Goal: Task Accomplishment & Management: Complete application form

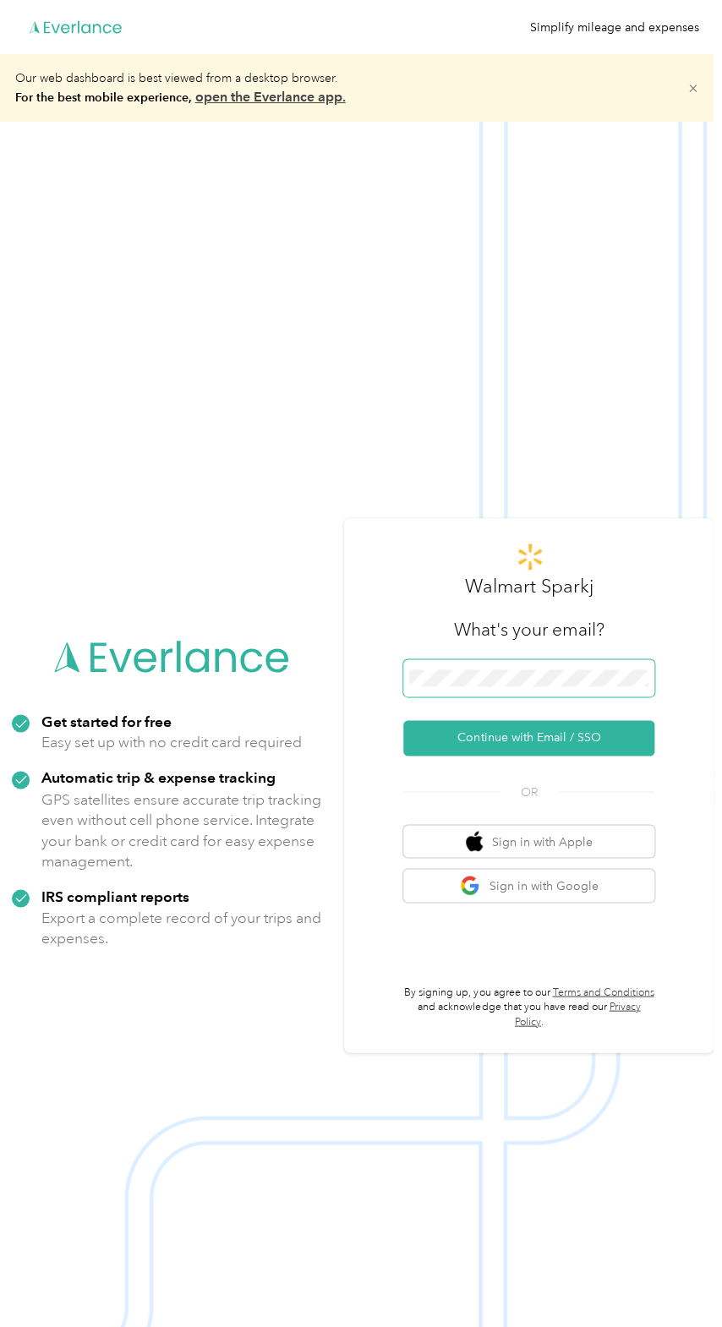
scroll to position [162, 0]
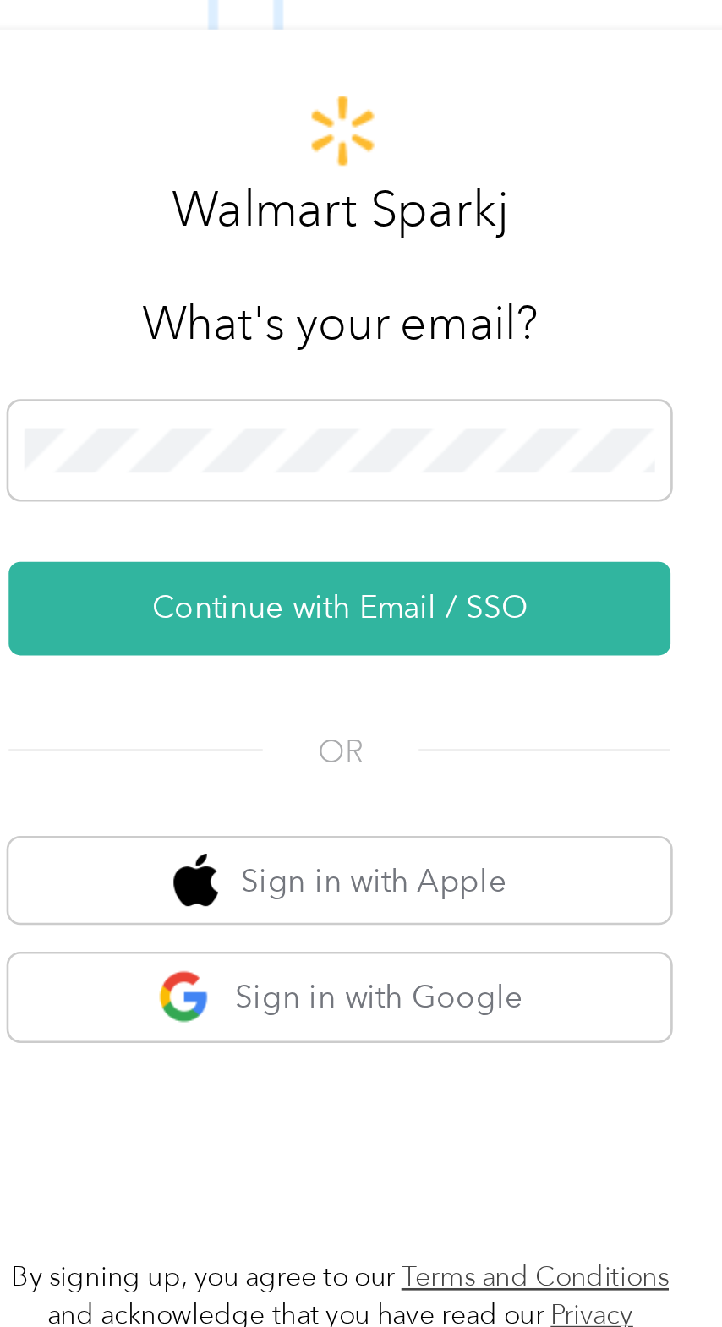
click at [552, 598] on button "Continue with Email / SSO" at bounding box center [528, 615] width 251 height 35
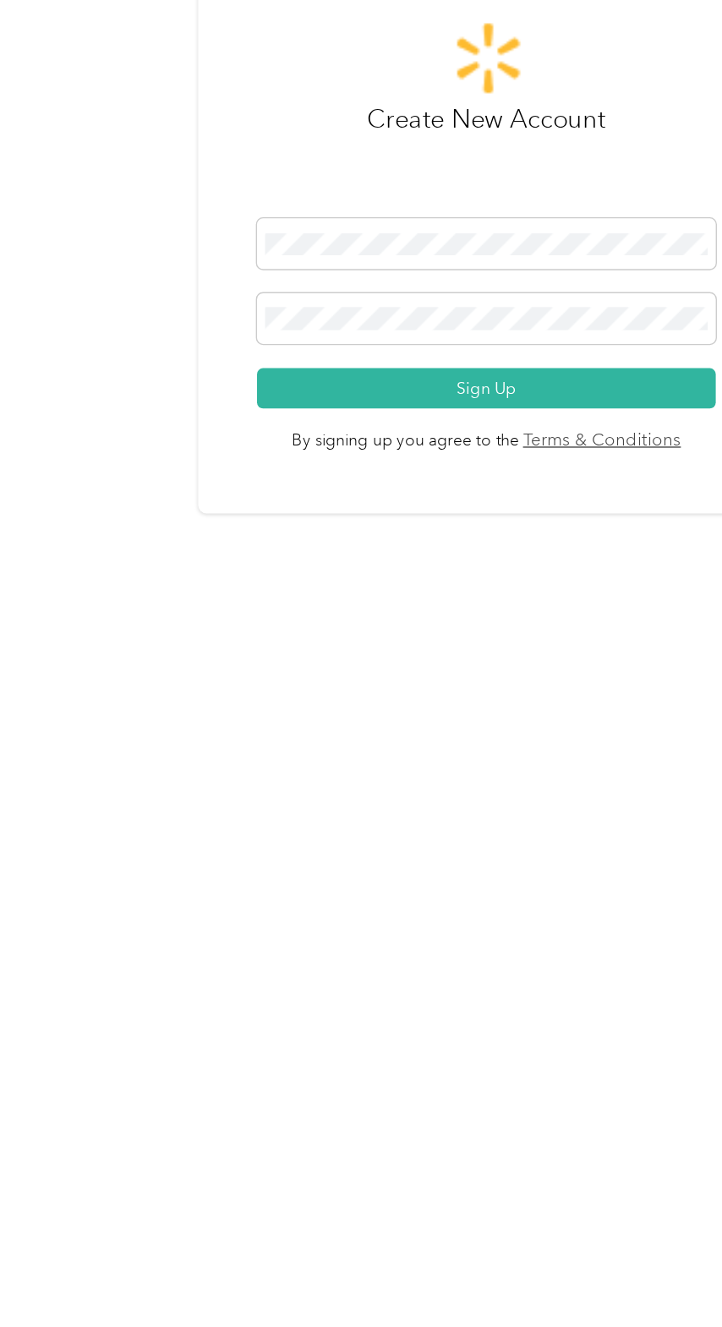
click at [445, 838] on button "Sign Up" at bounding box center [356, 827] width 336 height 30
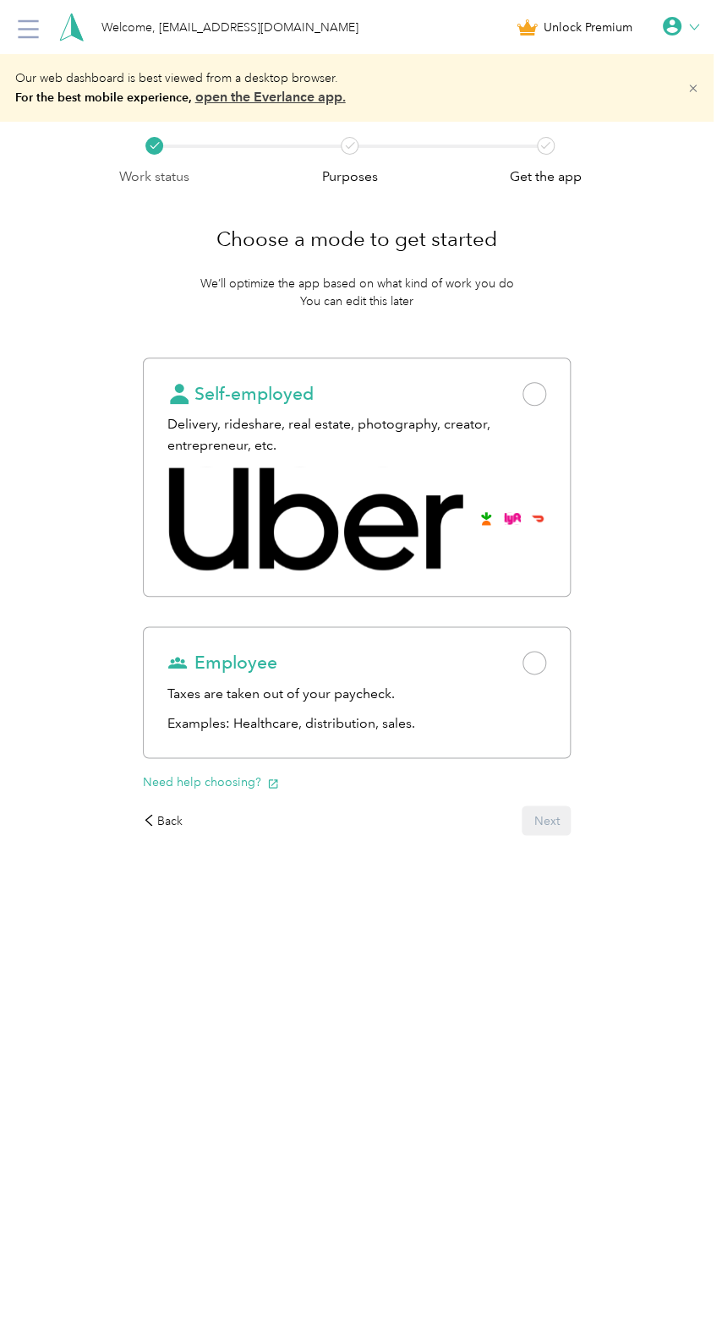
click at [571, 310] on div "Choose a mode to get started We’ll optimize the app based on what kind of work …" at bounding box center [357, 260] width 429 height 100
click at [546, 406] on span at bounding box center [534, 394] width 24 height 24
click at [561, 822] on button "Next" at bounding box center [545, 820] width 49 height 30
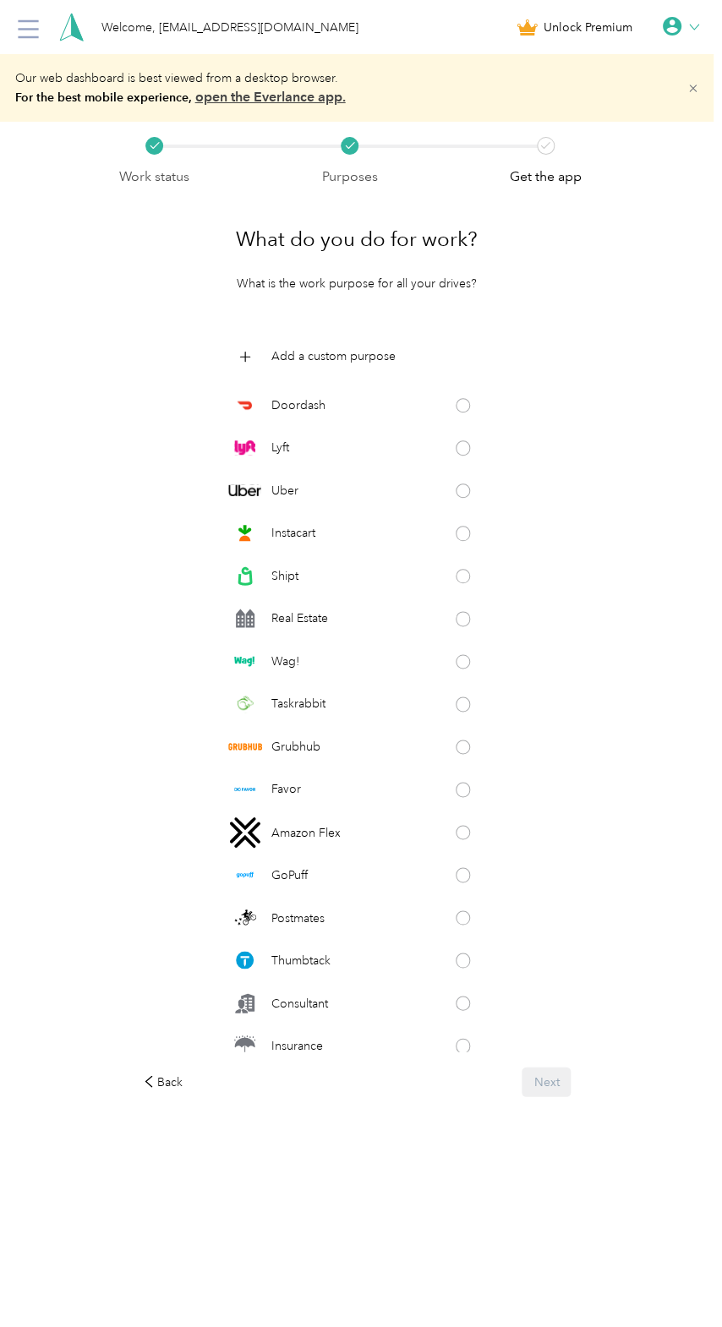
click at [250, 362] on icon at bounding box center [244, 356] width 11 height 11
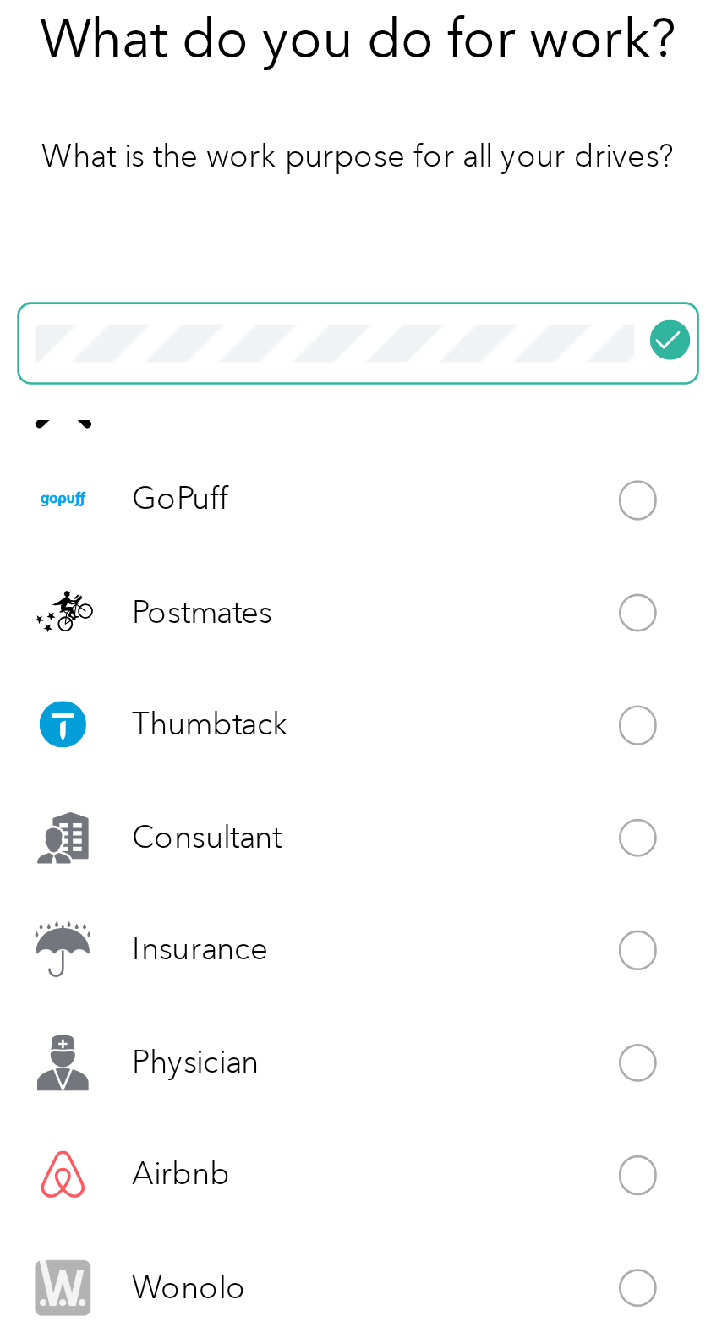
scroll to position [460, 0]
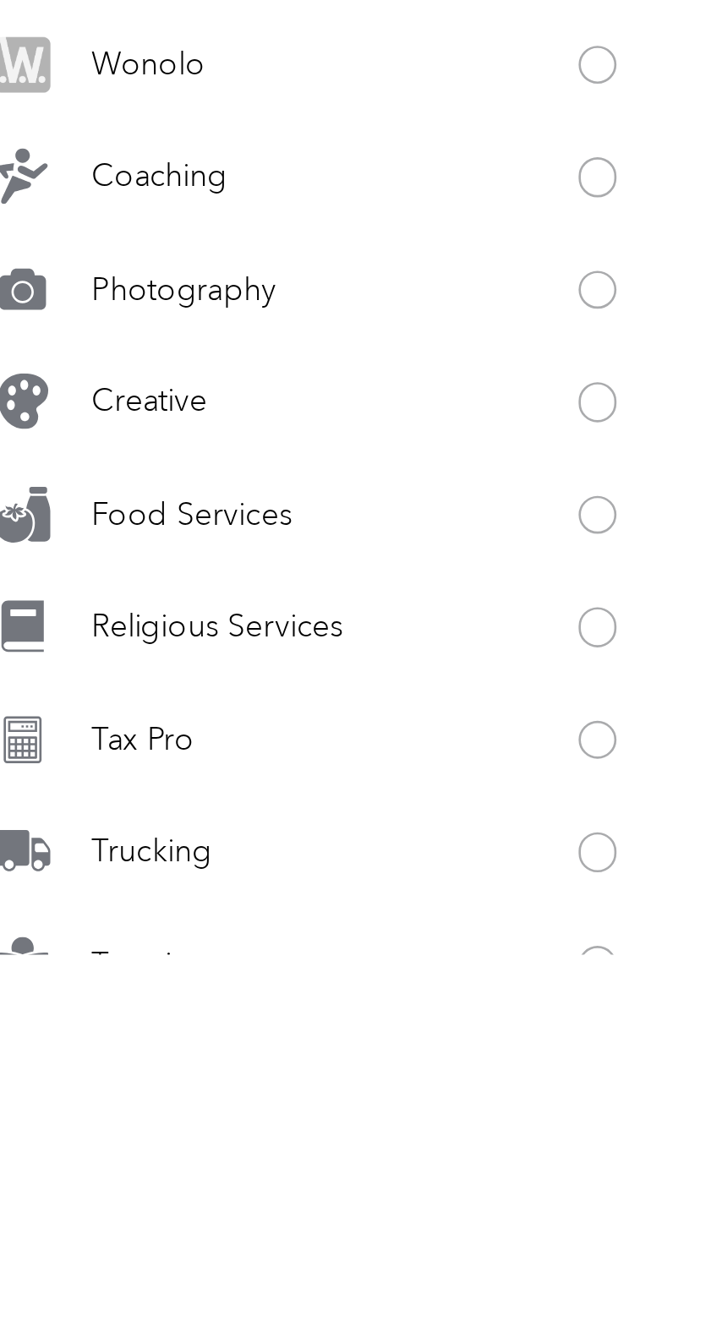
click at [471, 886] on span at bounding box center [463, 880] width 15 height 15
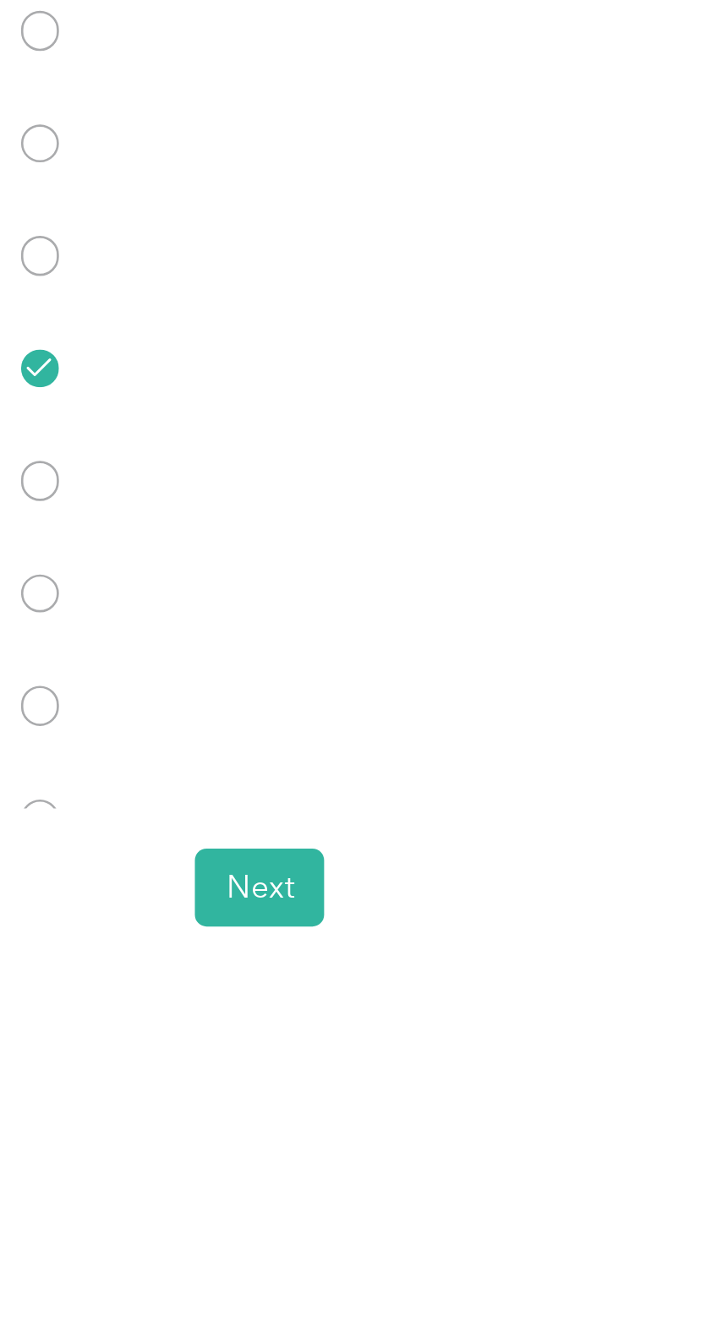
click at [557, 1092] on button "Next" at bounding box center [545, 1077] width 49 height 30
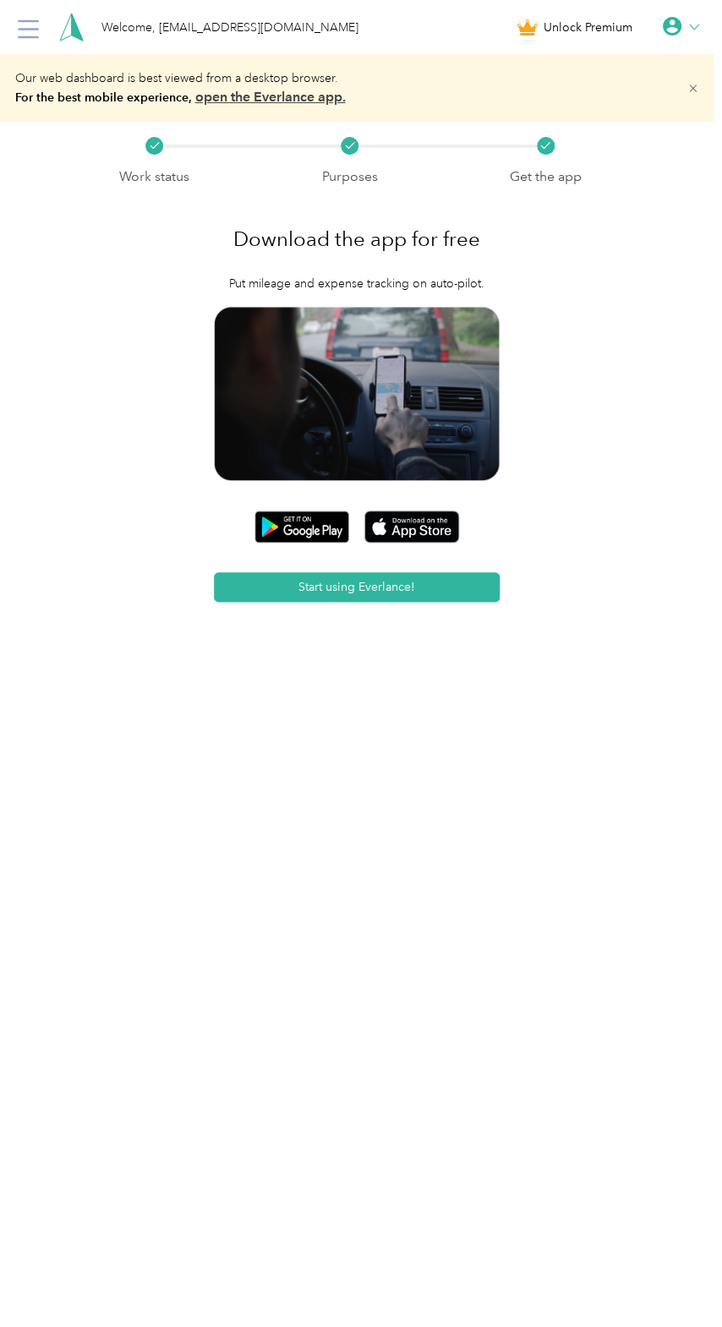
click at [472, 599] on button "Start using Everlance!" at bounding box center [357, 587] width 286 height 30
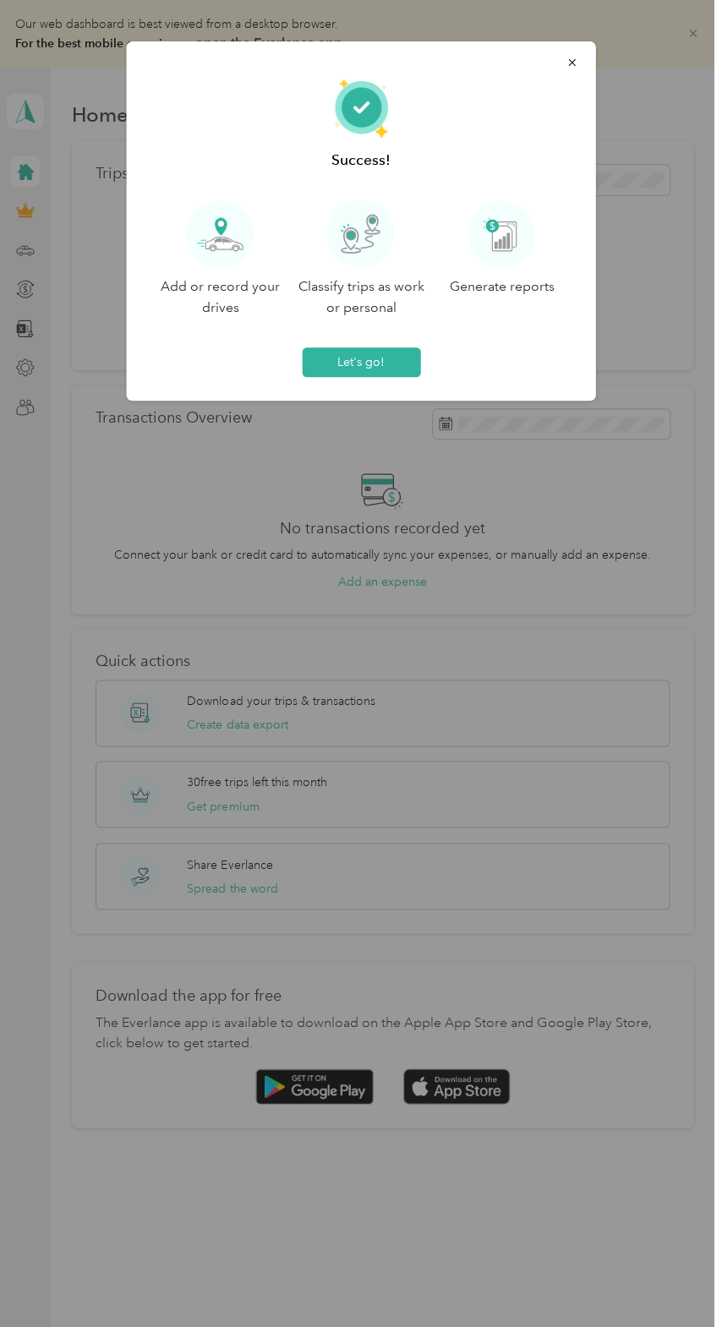
click at [420, 377] on button "Let's go!" at bounding box center [361, 362] width 118 height 30
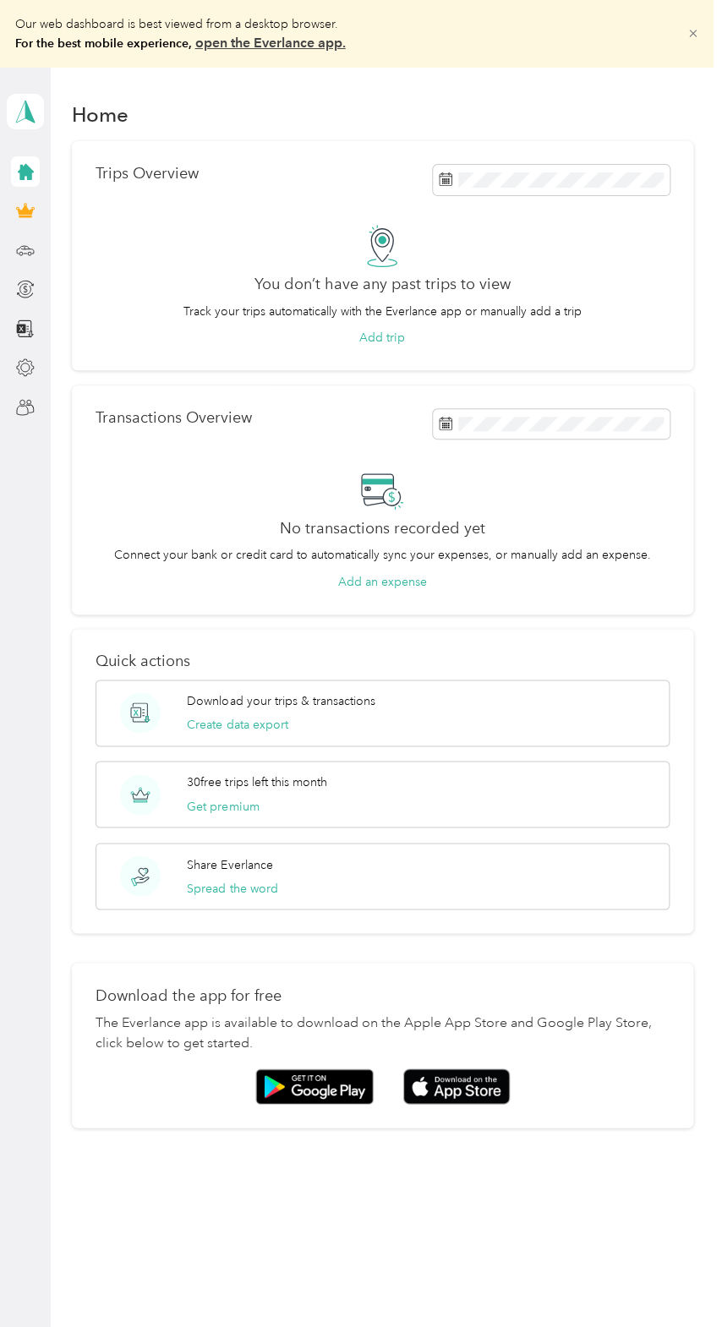
scroll to position [1, 0]
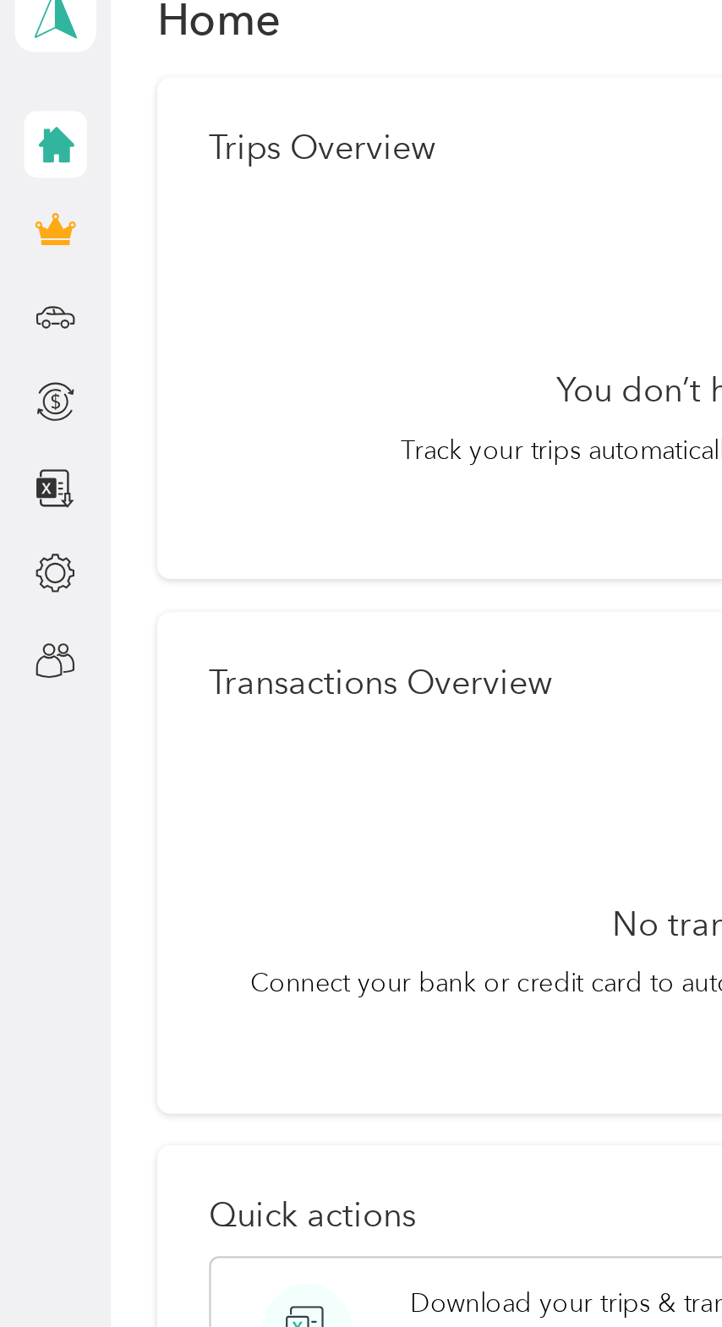
click at [35, 259] on icon at bounding box center [25, 249] width 19 height 19
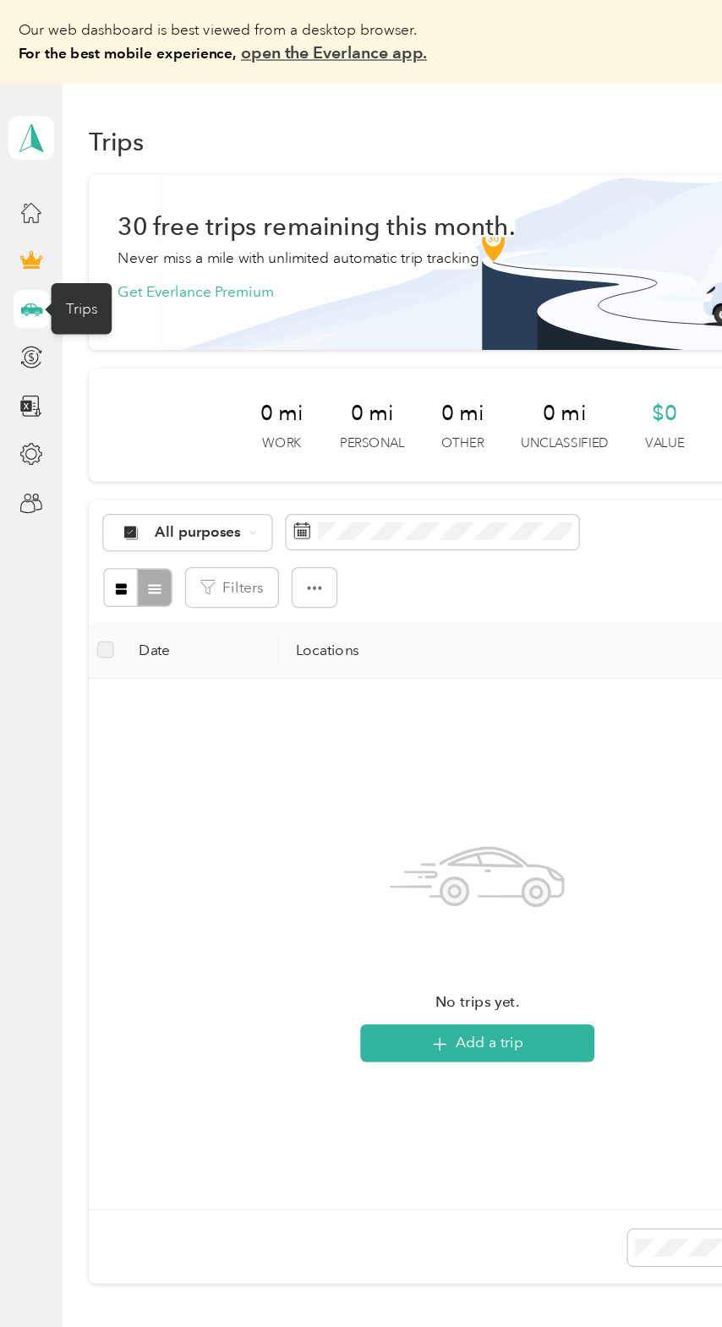
click at [28, 293] on icon at bounding box center [26, 290] width 4 height 8
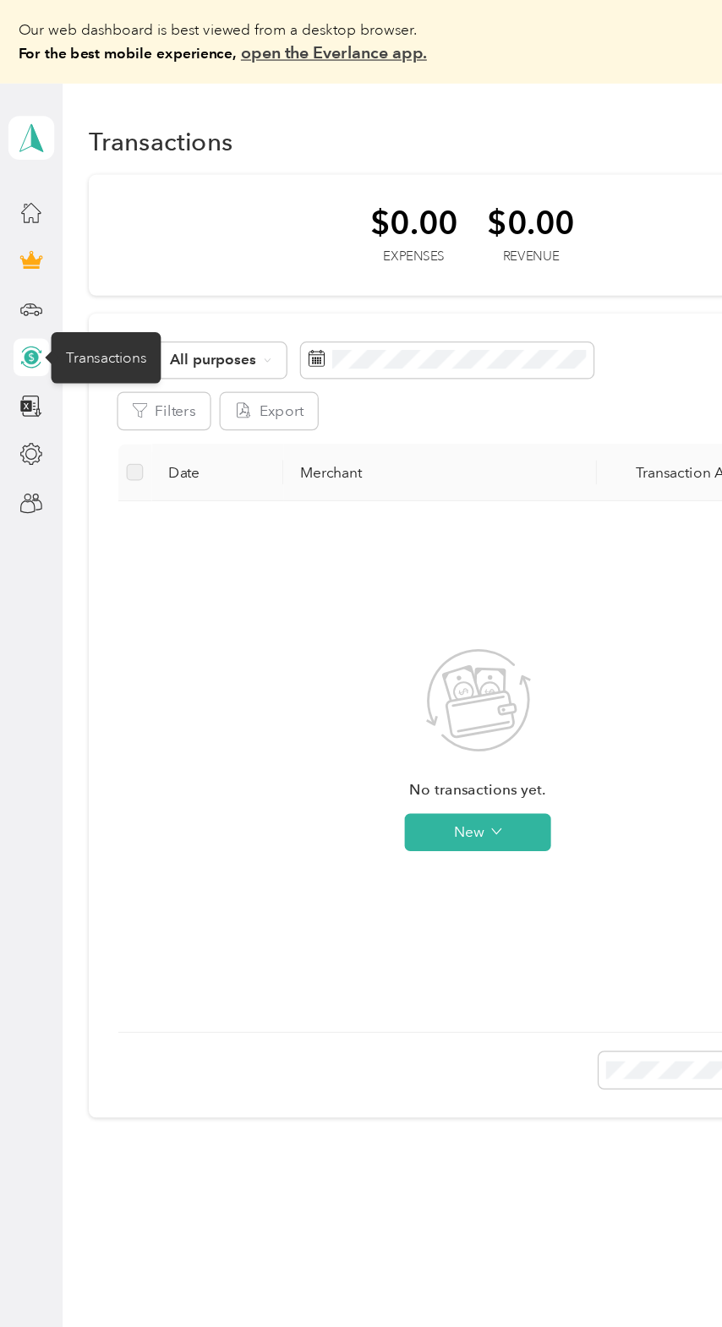
click at [26, 333] on icon at bounding box center [21, 328] width 9 height 9
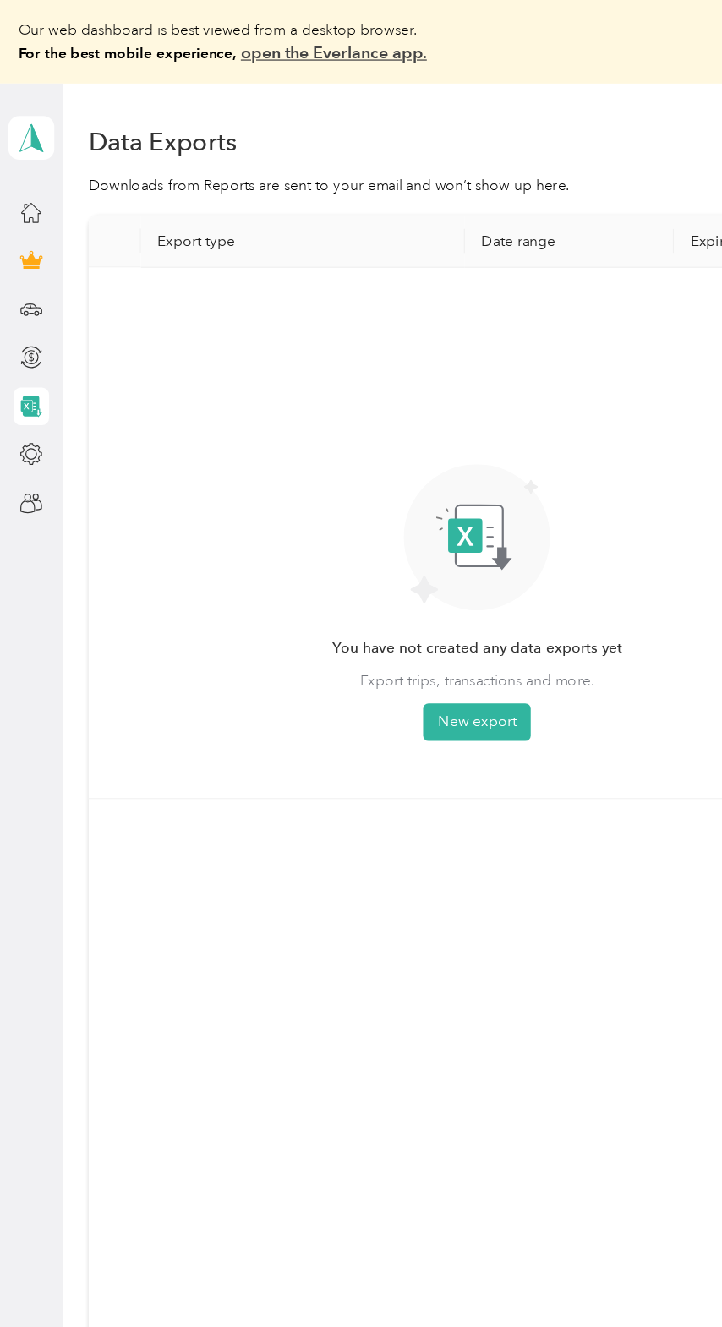
click at [35, 377] on icon at bounding box center [25, 367] width 19 height 19
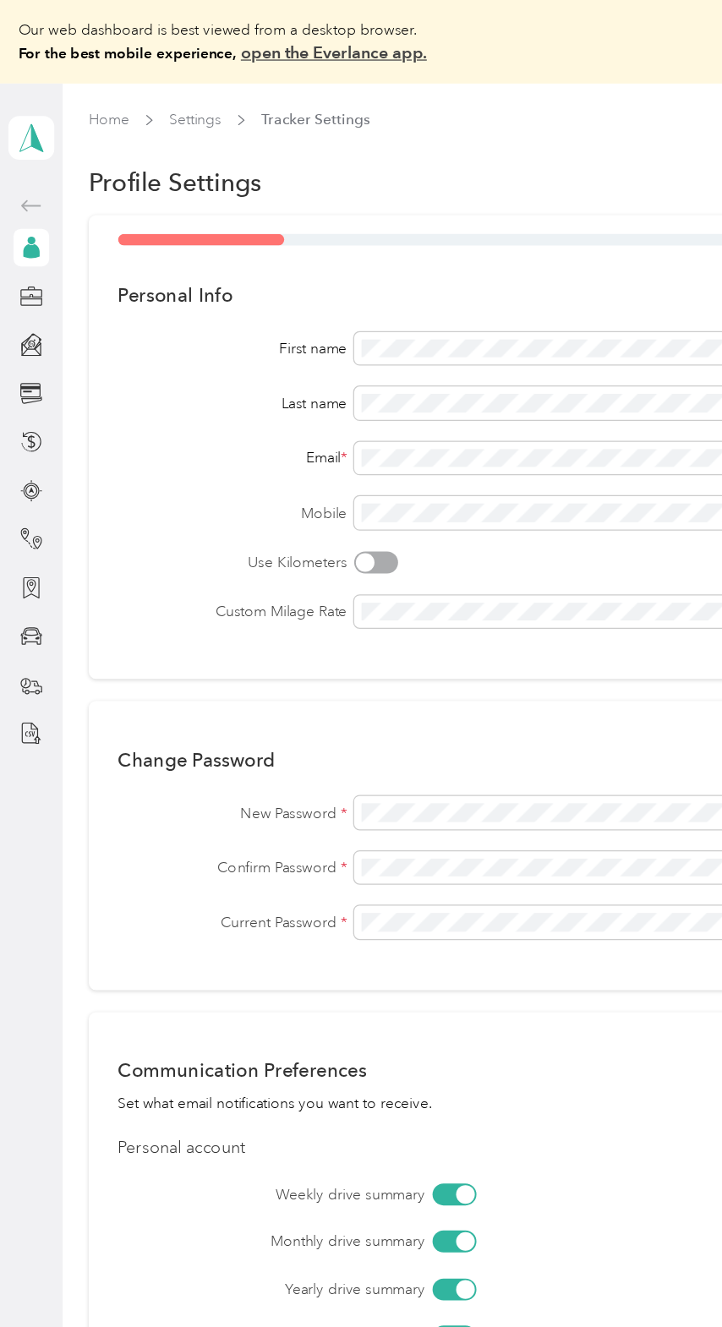
click at [34, 240] on icon at bounding box center [25, 237] width 17 height 6
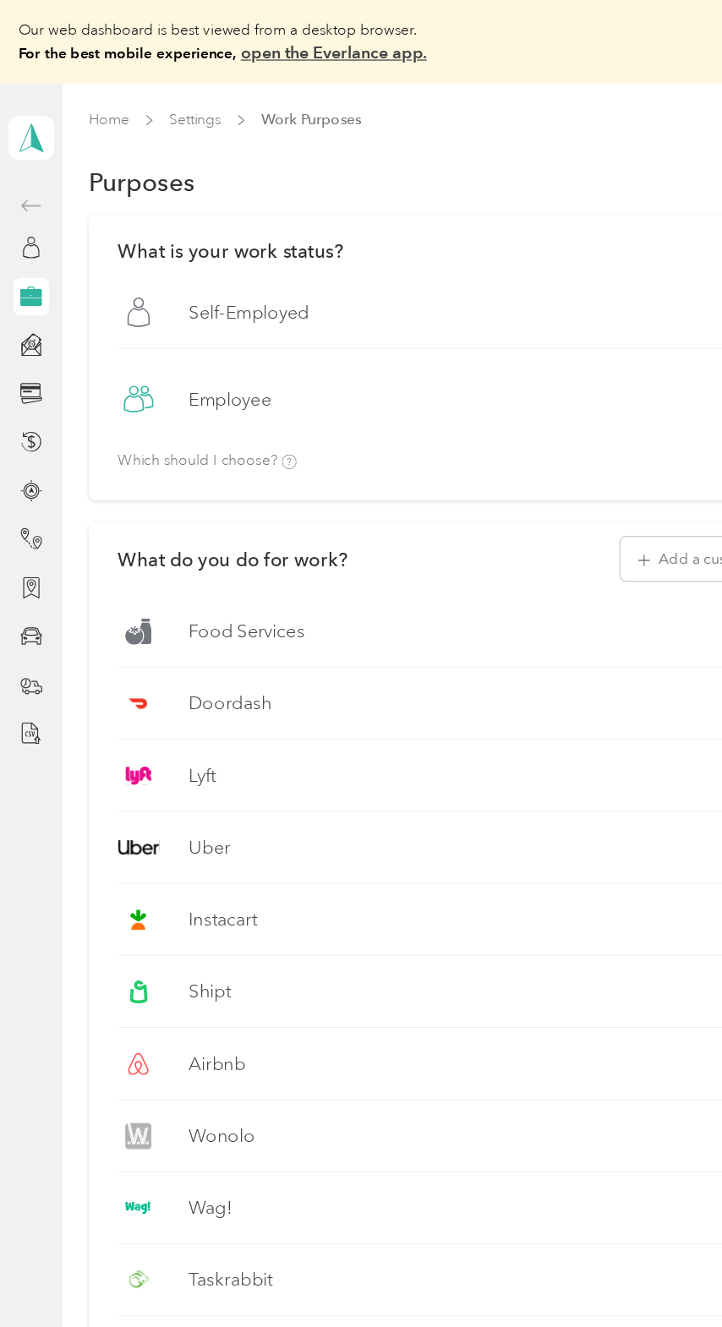
click at [25, 282] on circle at bounding box center [24, 282] width 2 height 2
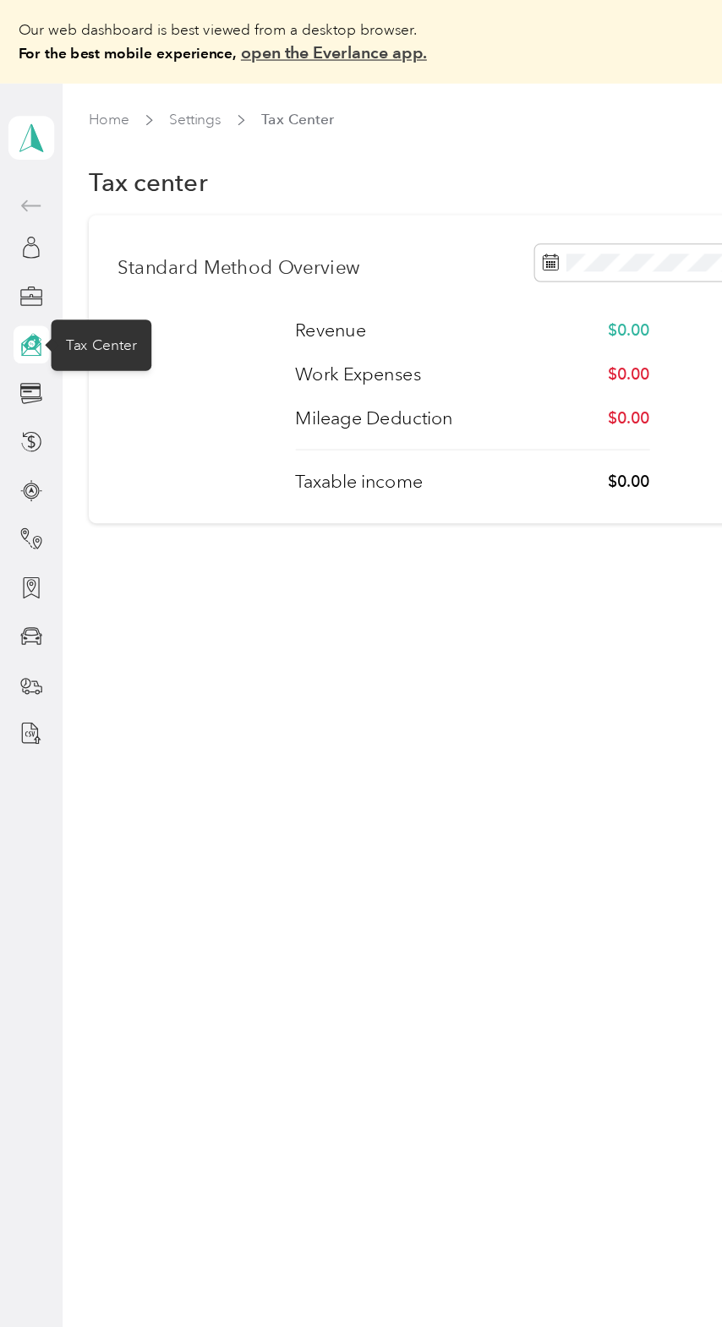
click at [23, 323] on icon at bounding box center [25, 318] width 17 height 16
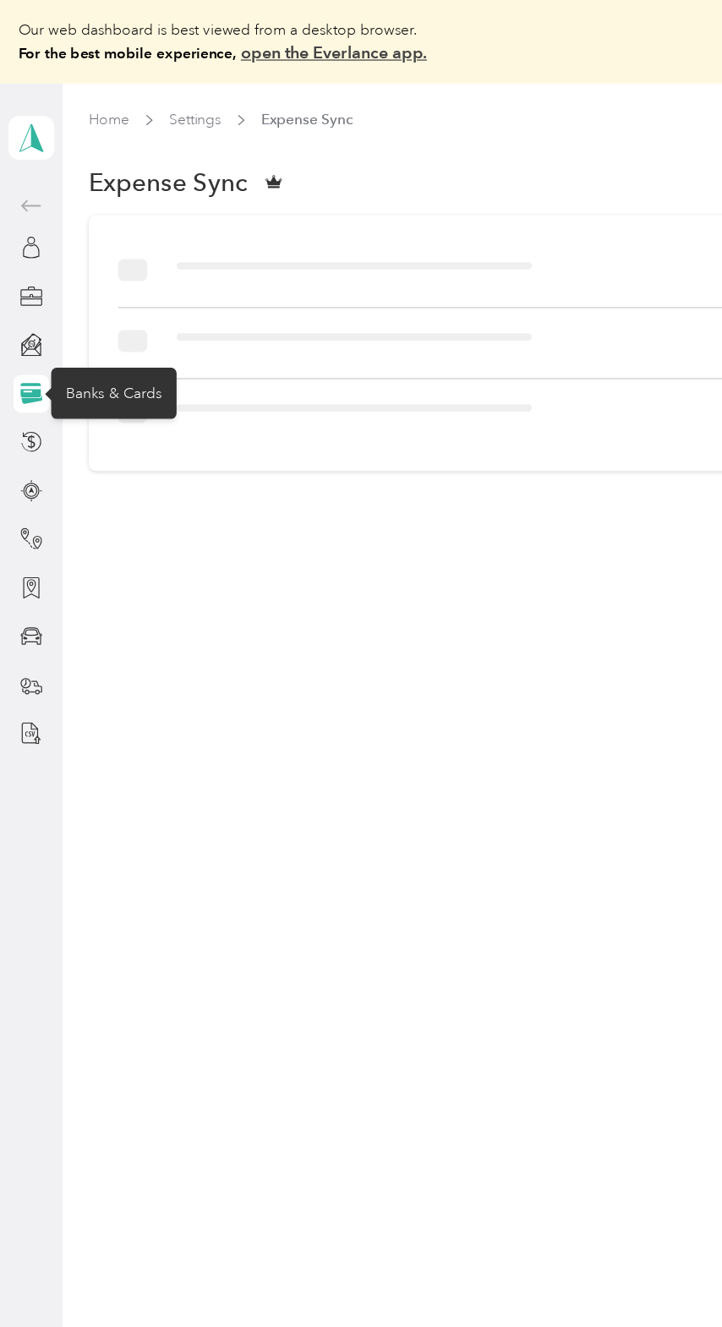
click at [29, 363] on icon at bounding box center [26, 357] width 6 height 11
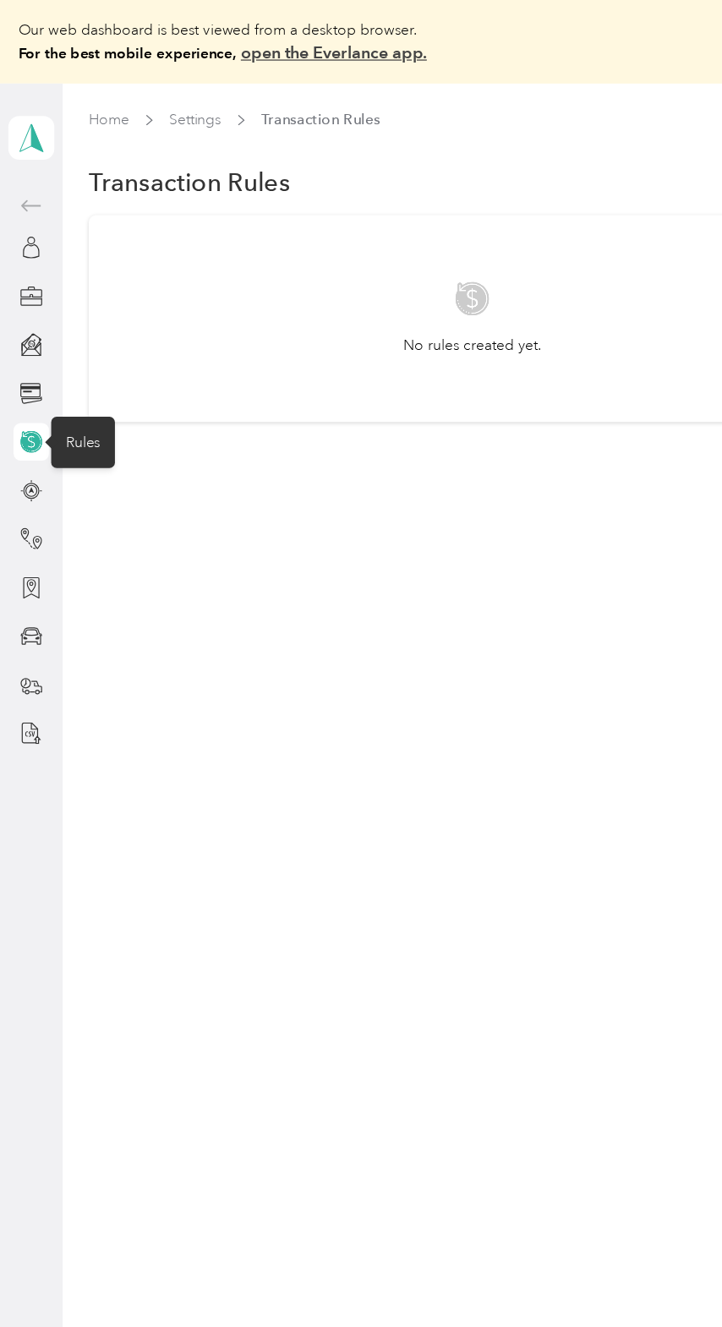
click at [28, 399] on icon at bounding box center [26, 396] width 4 height 5
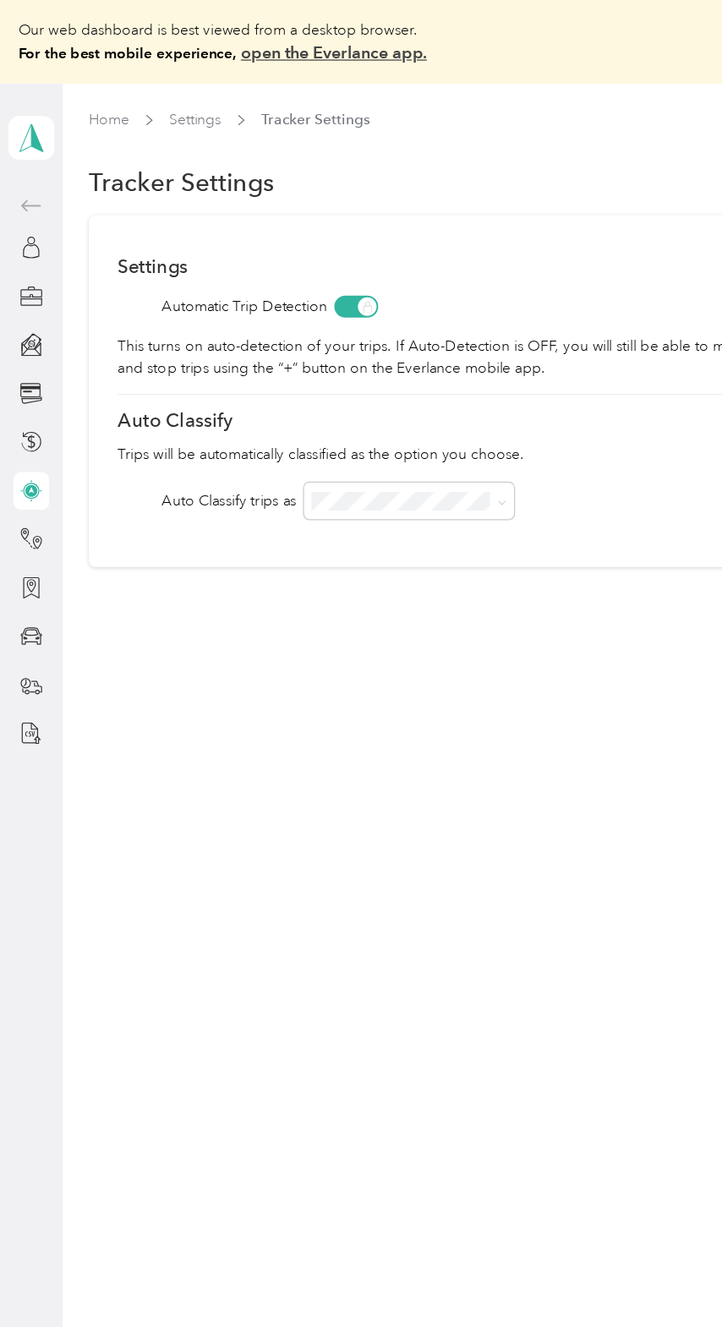
click at [35, 445] on icon at bounding box center [25, 436] width 19 height 19
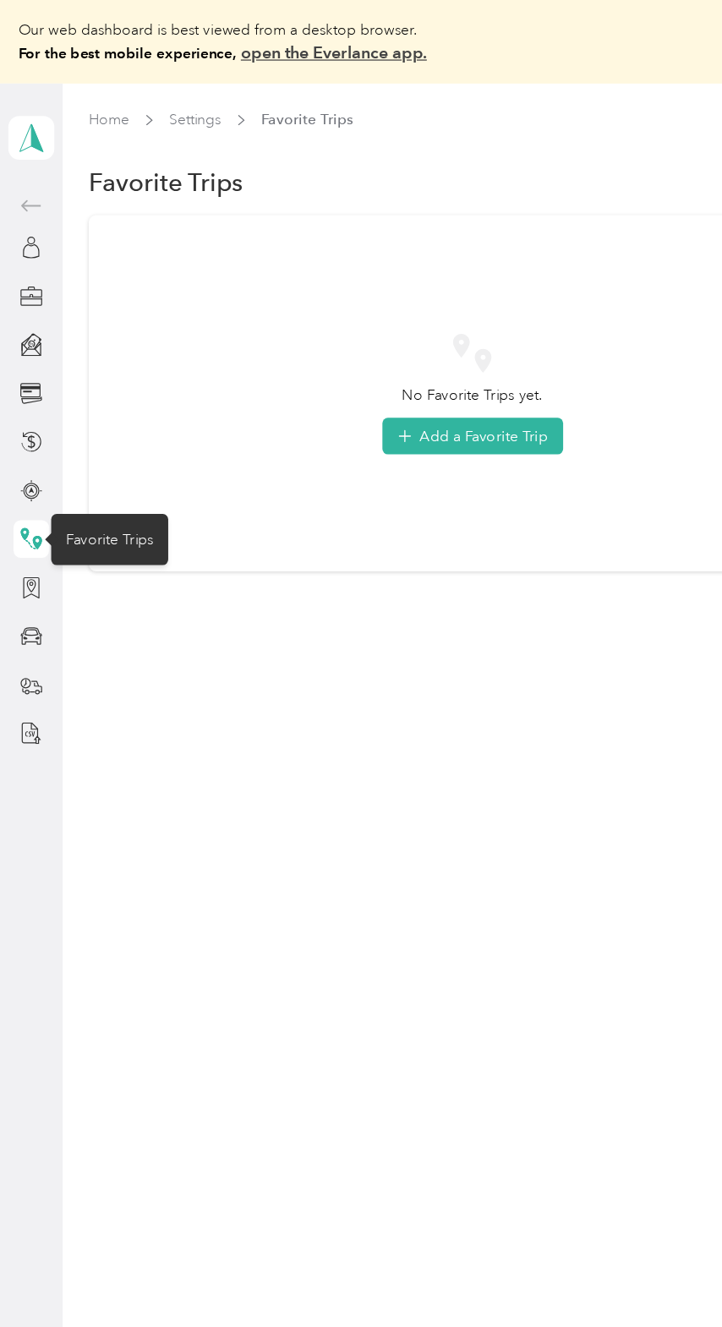
click at [35, 485] on icon at bounding box center [25, 476] width 19 height 19
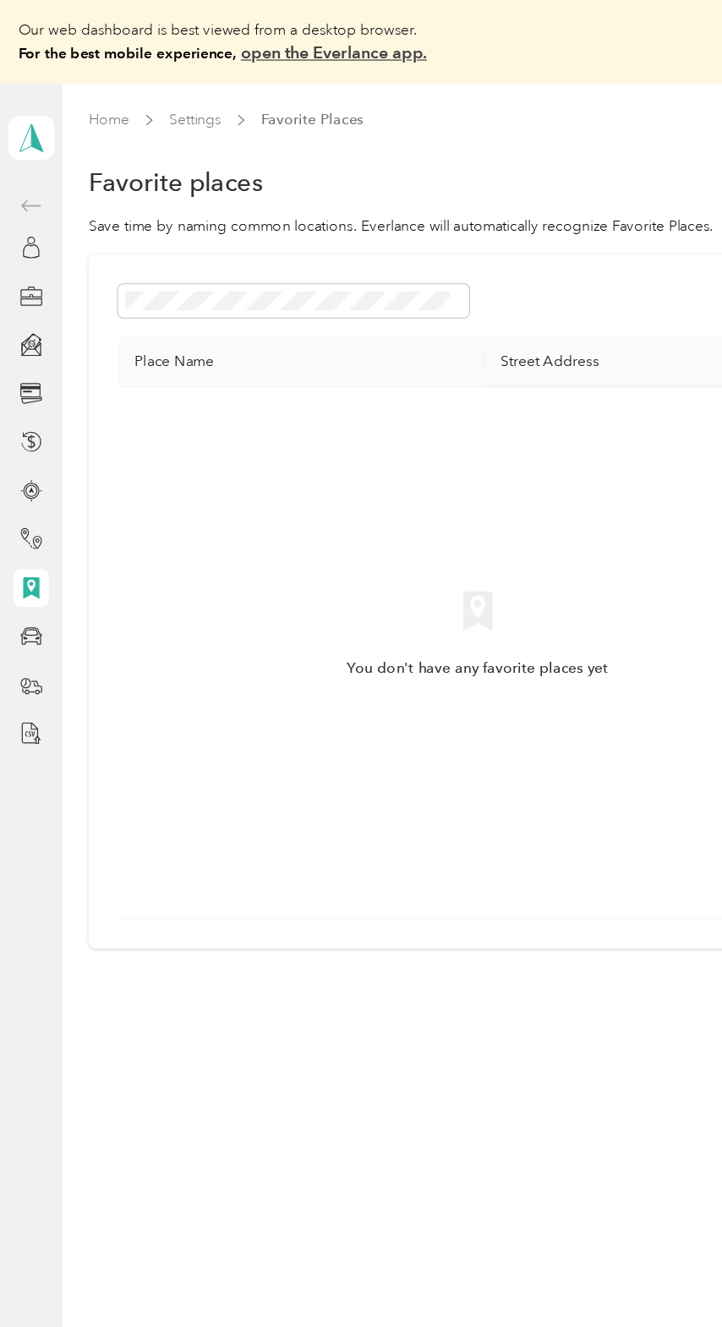
click at [35, 564] on icon at bounding box center [25, 554] width 19 height 19
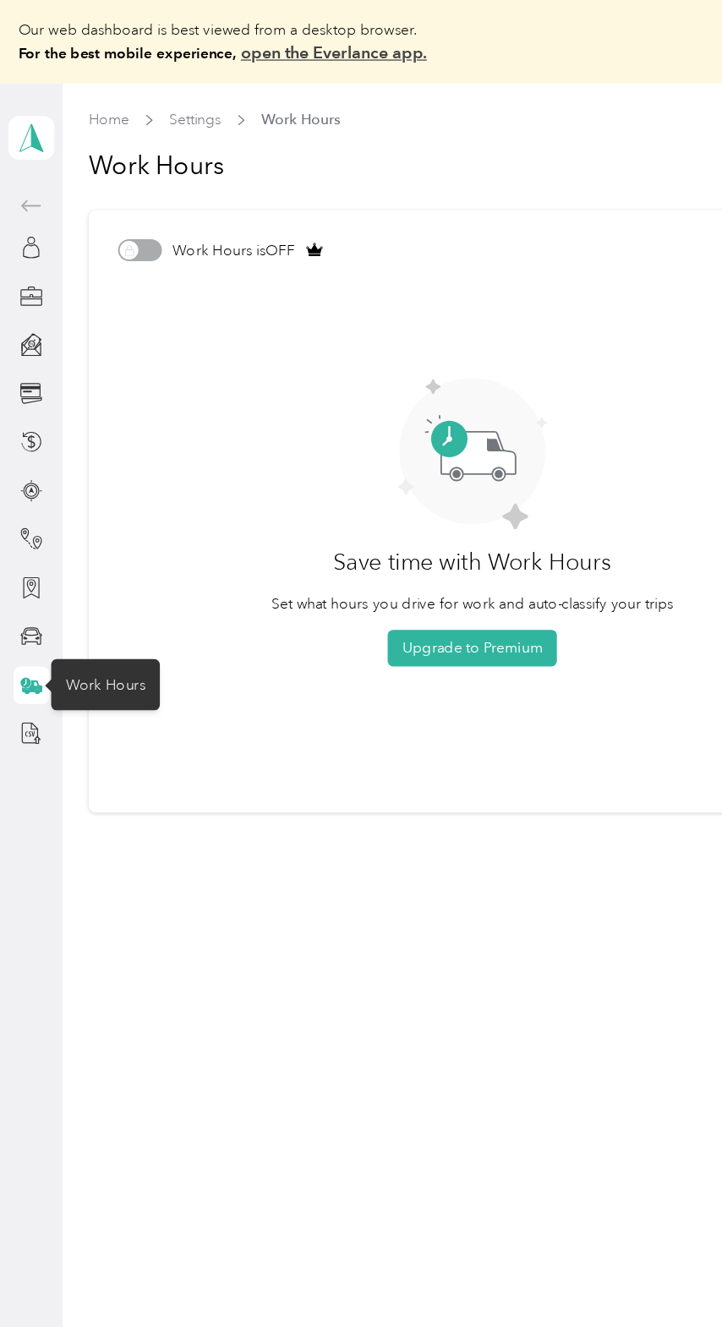
click at [40, 530] on div at bounding box center [25, 515] width 29 height 30
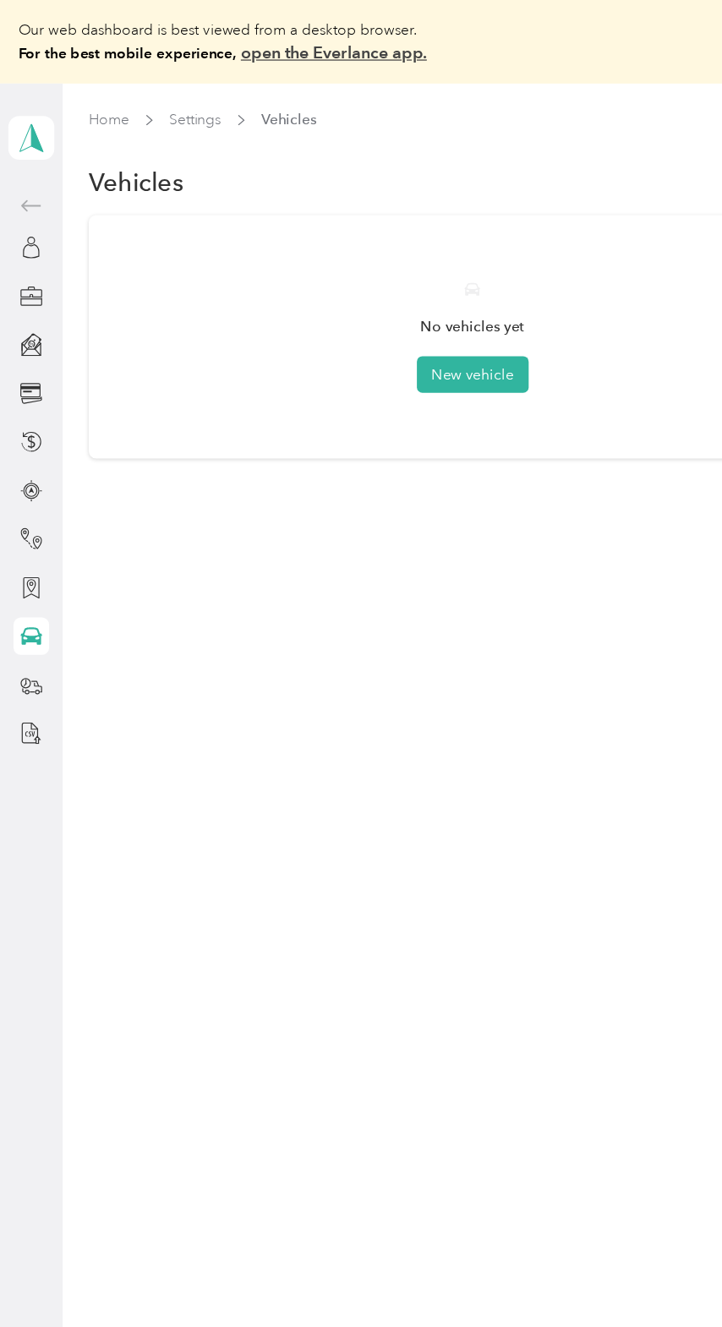
click at [35, 603] on icon at bounding box center [25, 593] width 19 height 19
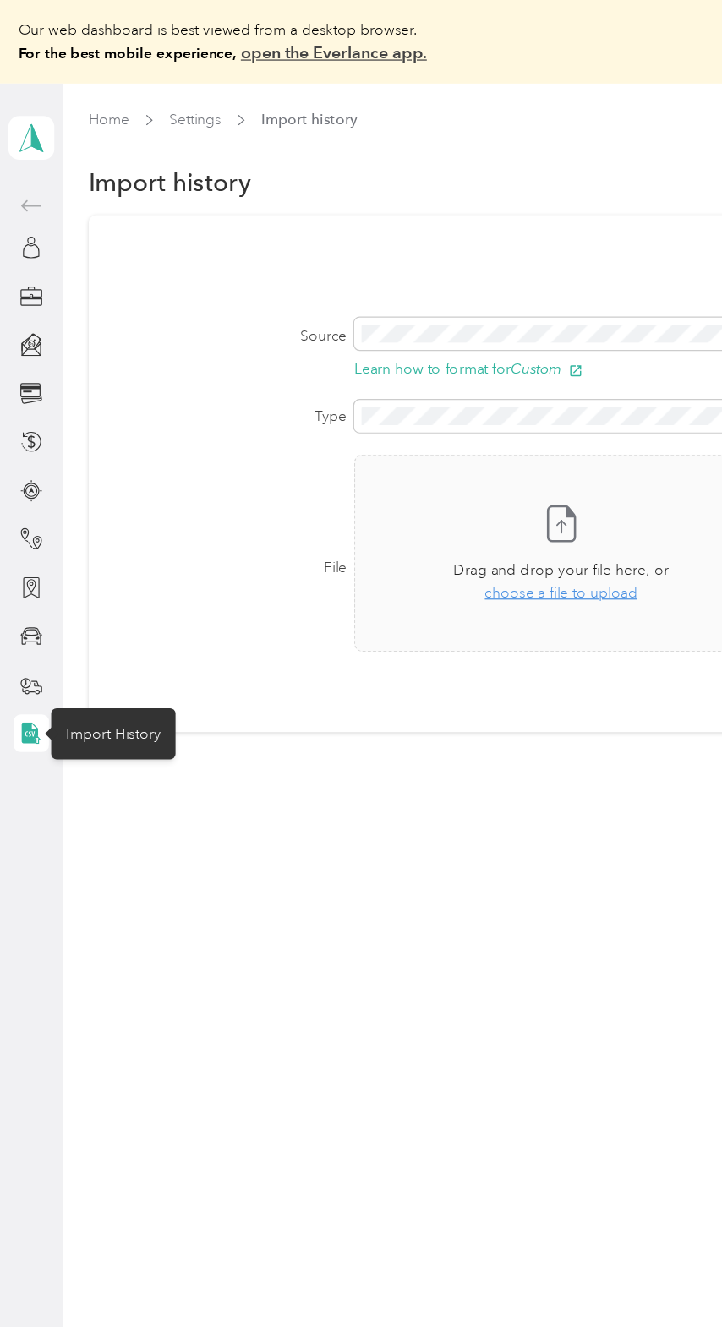
click at [298, 48] on link "open the Everlance app." at bounding box center [270, 43] width 150 height 16
